Goal: Contribute content: Add original content to the website for others to see

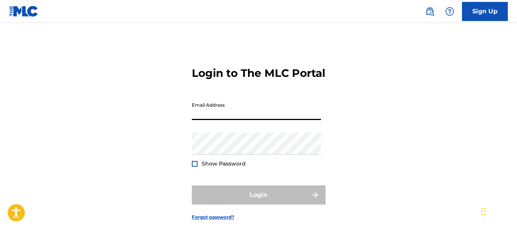
click at [252, 120] on input "Email Address" at bounding box center [256, 109] width 129 height 22
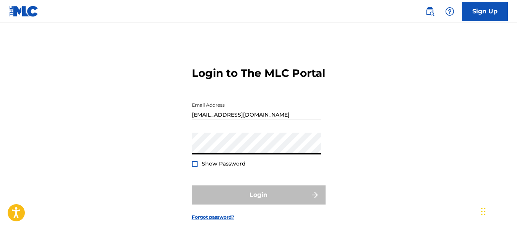
type input "[EMAIL_ADDRESS][DOMAIN_NAME]"
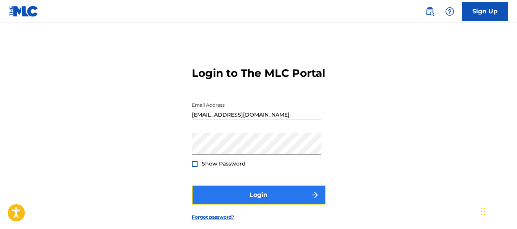
click at [250, 204] on button "Login" at bounding box center [259, 194] width 134 height 19
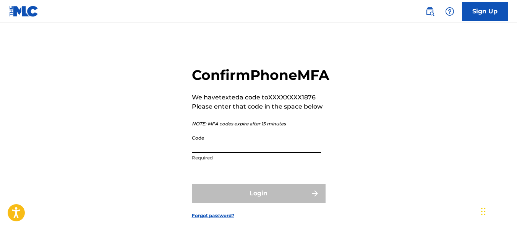
click at [214, 153] on input "Code" at bounding box center [256, 142] width 129 height 22
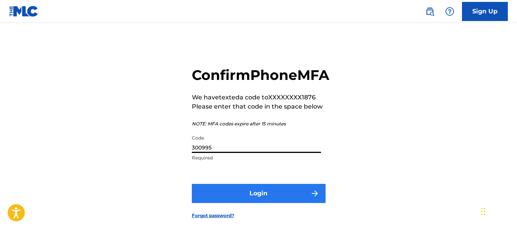
type input "300995"
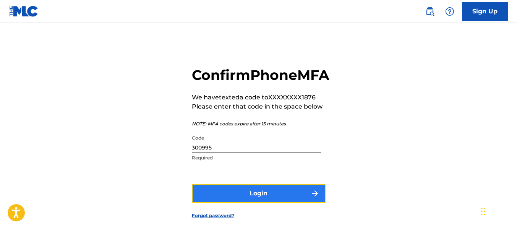
click at [261, 203] on button "Login" at bounding box center [259, 193] width 134 height 19
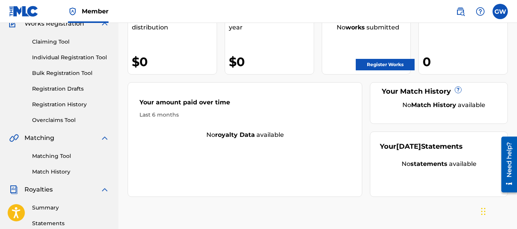
scroll to position [76, 0]
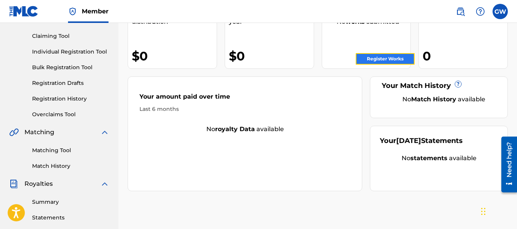
click at [387, 55] on link "Register Works" at bounding box center [385, 58] width 59 height 11
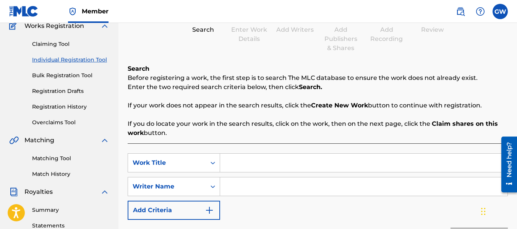
scroll to position [115, 0]
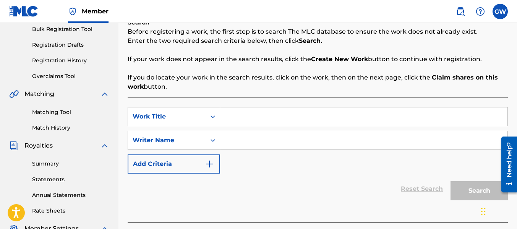
click at [248, 115] on input "Search Form" at bounding box center [363, 116] width 287 height 18
type input "I Call Your Name"
click at [269, 141] on input "Search Form" at bounding box center [363, 140] width 287 height 18
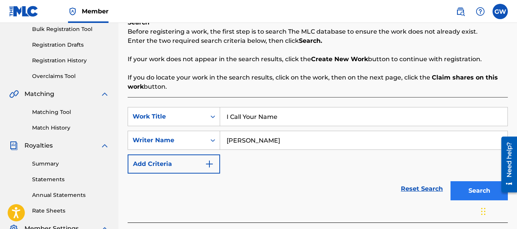
type input "[PERSON_NAME]"
click at [475, 190] on button "Search" at bounding box center [479, 190] width 57 height 19
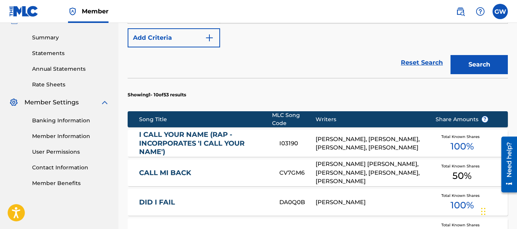
scroll to position [229, 0]
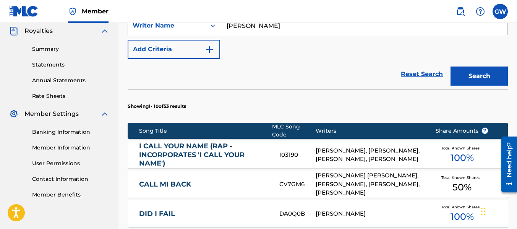
click at [190, 146] on link "I CALL YOUR NAME (RAP - INCORPORATES 'I CALL YOUR NAME')" at bounding box center [204, 155] width 130 height 26
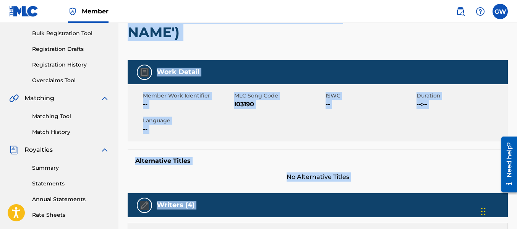
scroll to position [115, 0]
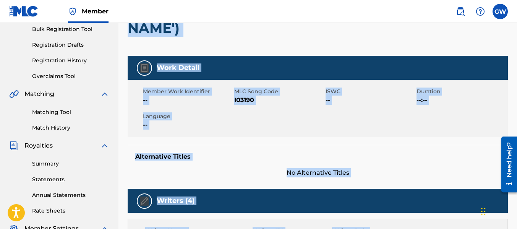
drag, startPoint x: 318, startPoint y: 119, endPoint x: 295, endPoint y: 122, distance: 23.0
click at [318, 119] on div "Member Work Identifier -- MLC Song Code I03190 ISWC -- Duration --:-- Language …" at bounding box center [318, 108] width 380 height 57
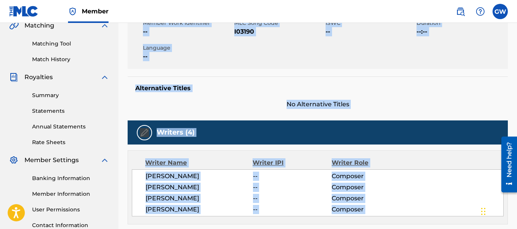
scroll to position [191, 0]
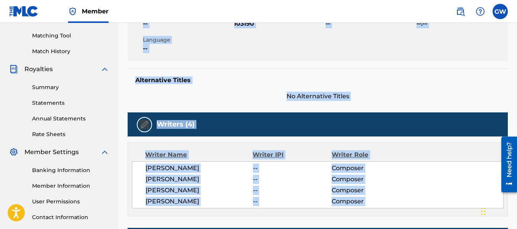
click at [426, 152] on div "Writer Name Writer IPI Writer Role" at bounding box center [318, 154] width 372 height 9
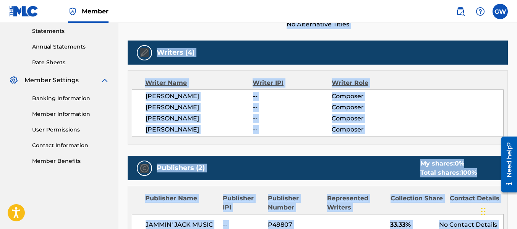
scroll to position [268, 0]
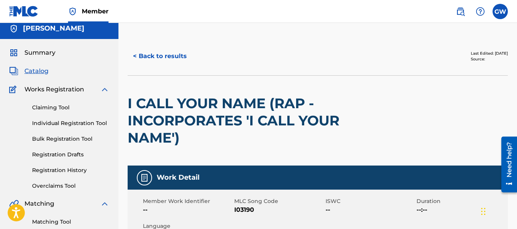
scroll to position [0, 0]
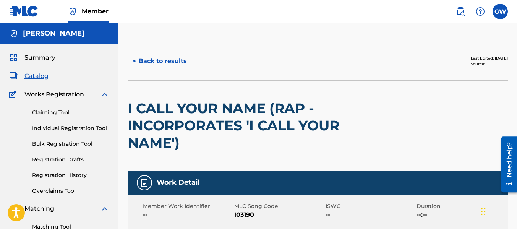
click at [41, 77] on span "Catalog" at bounding box center [36, 75] width 24 height 9
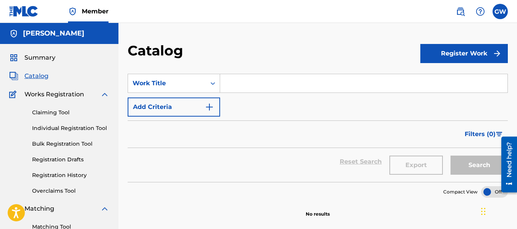
click at [40, 77] on span "Catalog" at bounding box center [36, 75] width 24 height 9
click at [90, 7] on span "Member" at bounding box center [95, 11] width 27 height 9
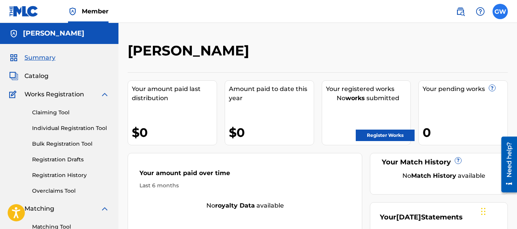
click at [496, 10] on label at bounding box center [500, 11] width 15 height 15
click at [500, 11] on input "GW [PERSON_NAME] [EMAIL_ADDRESS][DOMAIN_NAME] Notification Preferences Profile …" at bounding box center [500, 11] width 0 height 0
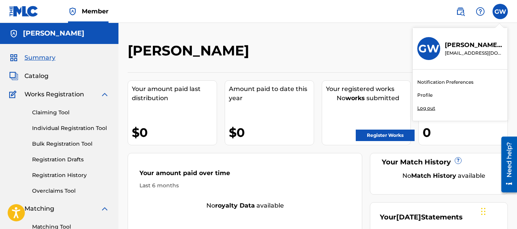
click at [482, 50] on p "[EMAIL_ADDRESS][DOMAIN_NAME]" at bounding box center [474, 53] width 58 height 7
click at [500, 11] on input "GW [PERSON_NAME] [EMAIL_ADDRESS][DOMAIN_NAME] Notification Preferences Profile …" at bounding box center [500, 11] width 0 height 0
click at [476, 44] on p "[PERSON_NAME]" at bounding box center [474, 45] width 58 height 9
click at [500, 11] on input "GW [PERSON_NAME] [EMAIL_ADDRESS][DOMAIN_NAME] Notification Preferences Profile …" at bounding box center [500, 11] width 0 height 0
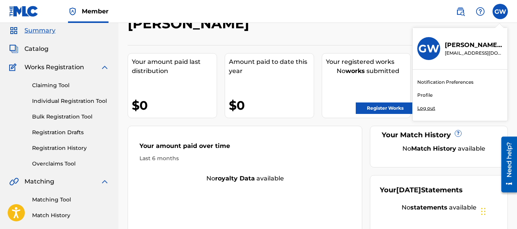
scroll to position [153, 0]
